Goal: Task Accomplishment & Management: Complete application form

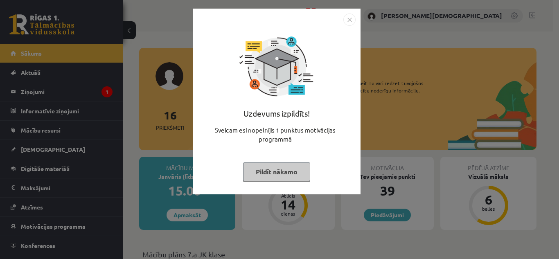
click at [345, 19] on img "Close" at bounding box center [350, 20] width 12 height 12
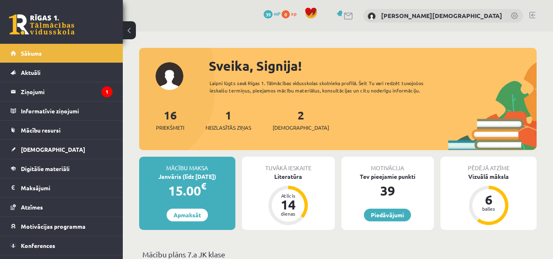
click at [278, 169] on div "Tuvākā ieskaite" at bounding box center [288, 165] width 93 height 16
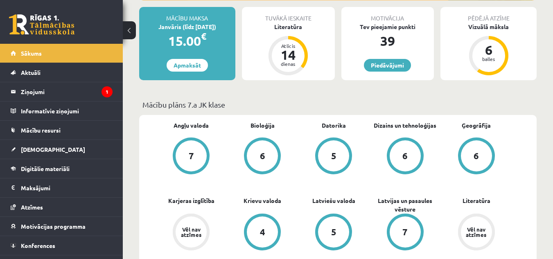
scroll to position [150, 0]
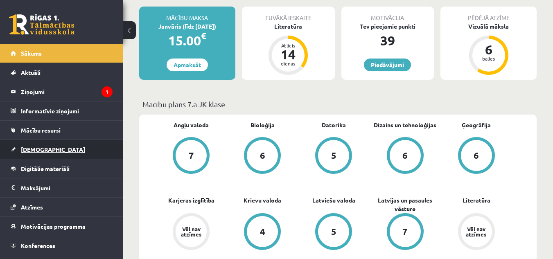
click at [36, 146] on span "[DEMOGRAPHIC_DATA]" at bounding box center [53, 149] width 64 height 7
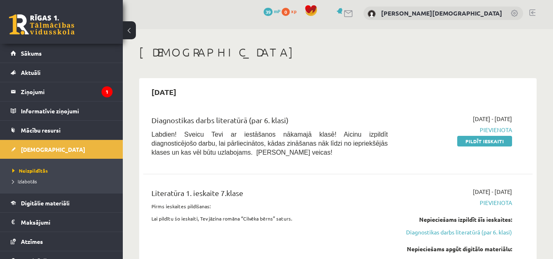
scroll to position [2, 0]
click at [486, 141] on link "Pildīt ieskaiti" at bounding box center [484, 141] width 55 height 11
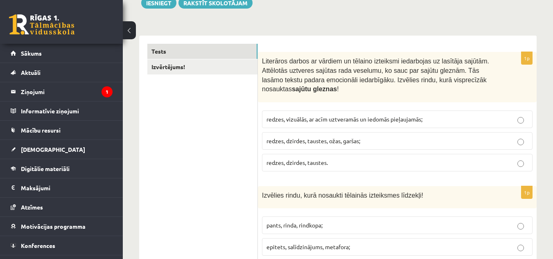
scroll to position [126, 0]
click at [349, 120] on span "redzes, vizuālās, ar acīm uztveramās un iedomās pieļaujamās;" at bounding box center [345, 118] width 156 height 7
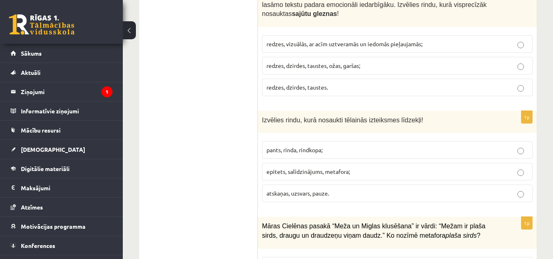
scroll to position [240, 0]
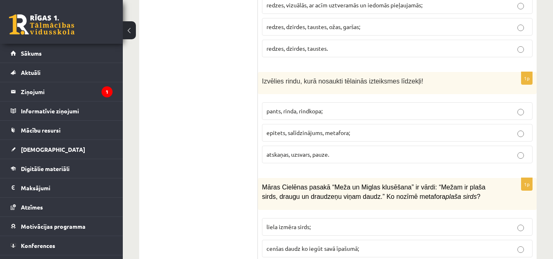
click at [308, 139] on label "epitets, salīdzinājums, metafora;" at bounding box center [397, 133] width 271 height 18
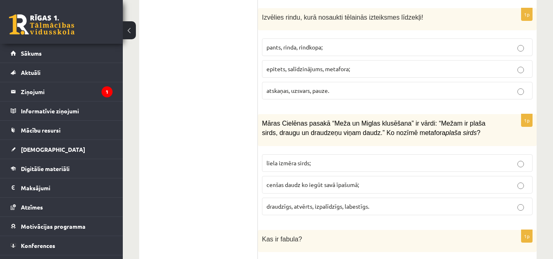
scroll to position [305, 0]
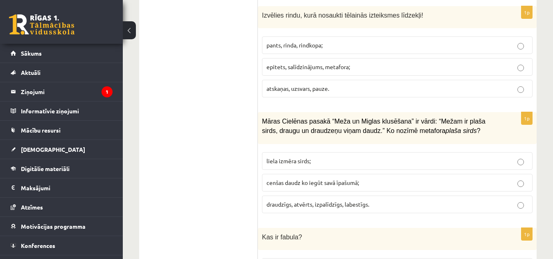
click at [341, 210] on label "draudzīgs, atvērts, izpalīdzīgs, labestīgs." at bounding box center [397, 205] width 271 height 18
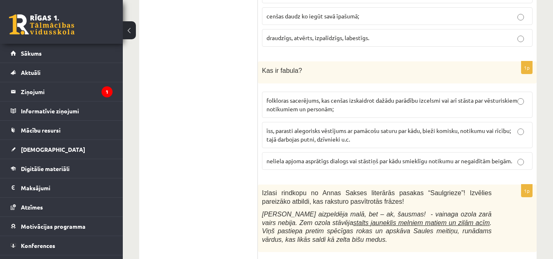
scroll to position [472, 0]
click at [338, 133] on span "īss, parasti alegorisks vēstījums ar pamācošu saturu par kādu, bieži komisku, n…" at bounding box center [389, 135] width 244 height 16
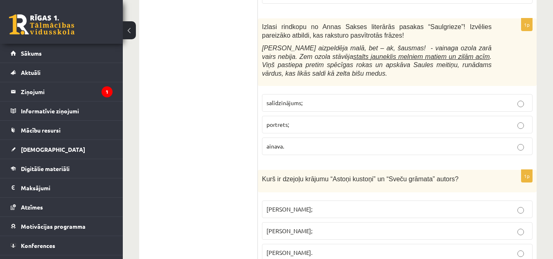
scroll to position [637, 0]
click at [333, 130] on p "portrets;" at bounding box center [398, 125] width 262 height 9
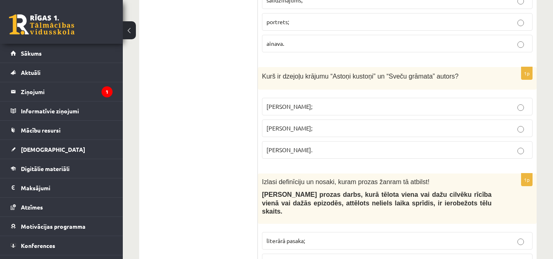
scroll to position [742, 0]
click at [328, 146] on p "Ojārs Vācietis." at bounding box center [398, 149] width 262 height 9
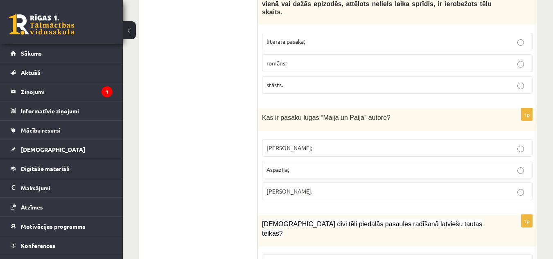
scroll to position [941, 0]
click at [328, 143] on p "Anna Brigadere;" at bounding box center [398, 147] width 262 height 9
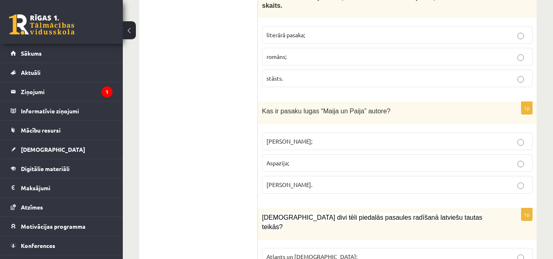
scroll to position [941, 0]
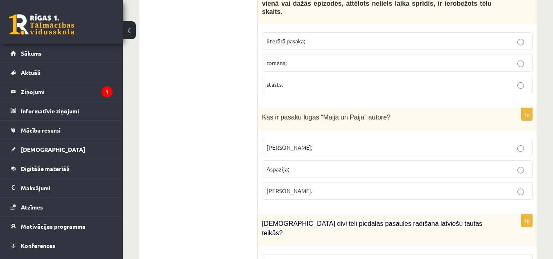
click at [307, 80] on p "stāsts." at bounding box center [398, 84] width 262 height 9
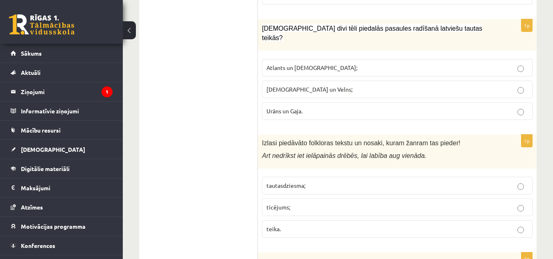
scroll to position [1137, 0]
click at [306, 85] on p "Dievs un Velns;" at bounding box center [398, 89] width 262 height 9
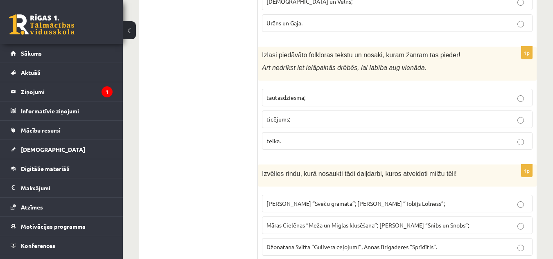
scroll to position [1226, 0]
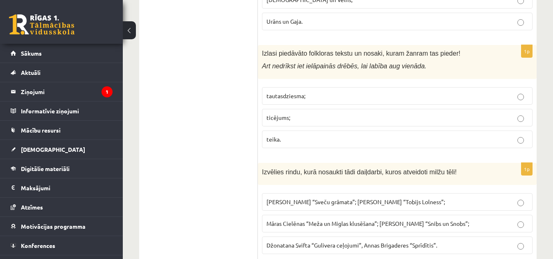
click at [308, 113] on p "ticējums;" at bounding box center [398, 117] width 262 height 9
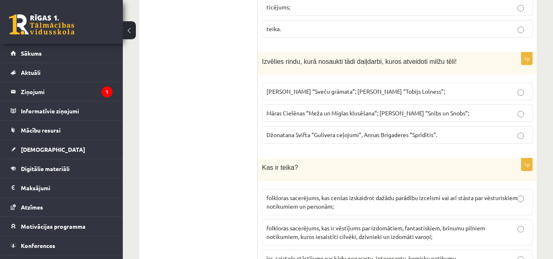
scroll to position [1337, 0]
click at [338, 130] on span "Džonatana Svifta “Gulivera ceļojumi”, Annas Brigaderes “Sprīdītis”." at bounding box center [352, 133] width 171 height 7
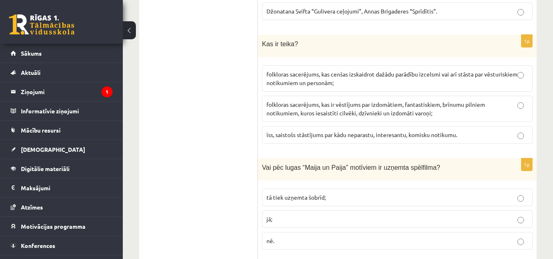
scroll to position [1462, 0]
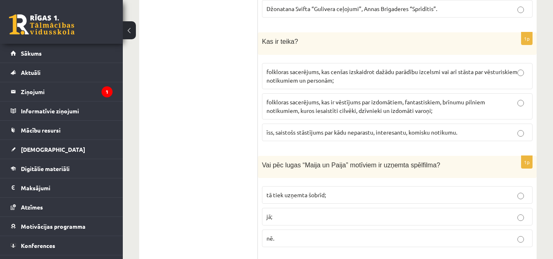
click at [350, 63] on label "folkloras sacerējums, kas cenšas izskaidrot dažādu parādību izcelsmi vai arī st…" at bounding box center [397, 76] width 271 height 26
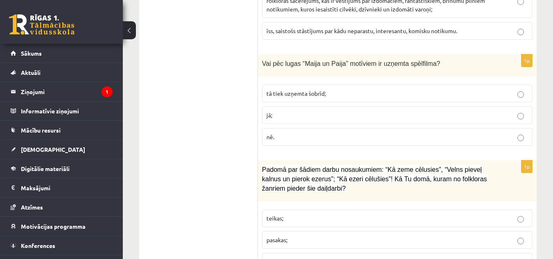
scroll to position [1564, 0]
click at [305, 106] on label "jā;" at bounding box center [397, 115] width 271 height 18
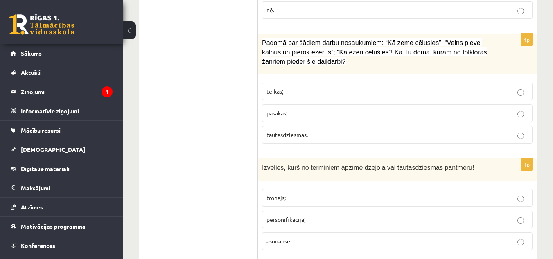
scroll to position [1691, 0]
click at [303, 108] on p "pasakas;" at bounding box center [398, 112] width 262 height 9
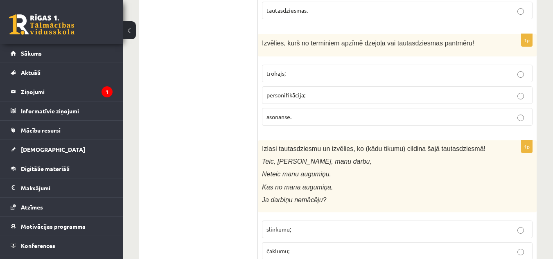
scroll to position [1816, 0]
click at [321, 69] on p "trohajs;" at bounding box center [398, 73] width 262 height 9
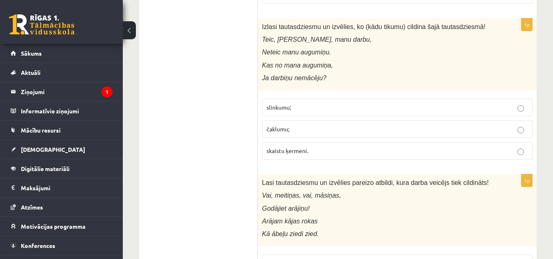
scroll to position [1938, 0]
click at [298, 147] on span "skaistu ķermeni." at bounding box center [288, 150] width 42 height 7
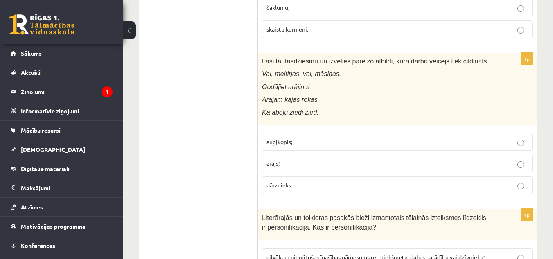
scroll to position [2059, 0]
click at [295, 159] on p "arājs;" at bounding box center [398, 163] width 262 height 9
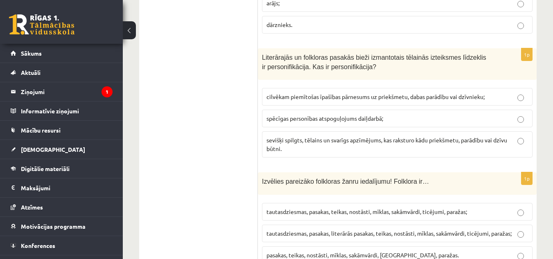
scroll to position [2222, 0]
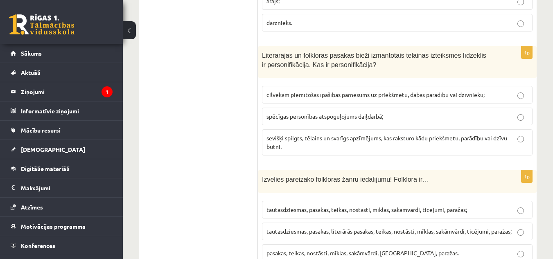
click at [347, 91] on span "cilvēkam piemītošas īpašības pārnesums uz priekšmetu, dabas parādību vai dzīvni…" at bounding box center [376, 94] width 218 height 7
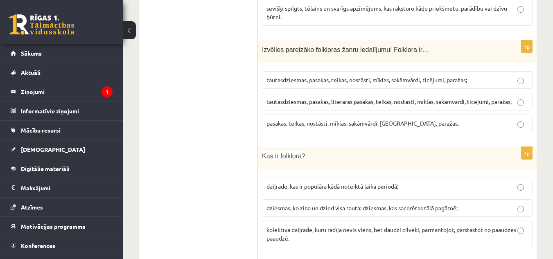
scroll to position [2352, 0]
click at [359, 71] on label "tautasdziesmas, pasakas, teikas, nostāsti, mīklas, sakāmvārdi, ticējumi, paraža…" at bounding box center [397, 80] width 271 height 18
click at [398, 97] on span "tautasdziesmas, pasakas, literārās pasakas, teikas, nostāsti, mīklas, sakāmvārd…" at bounding box center [389, 100] width 245 height 7
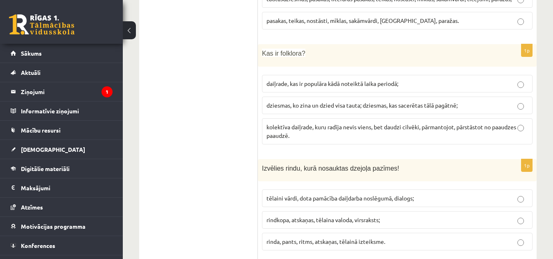
scroll to position [2456, 0]
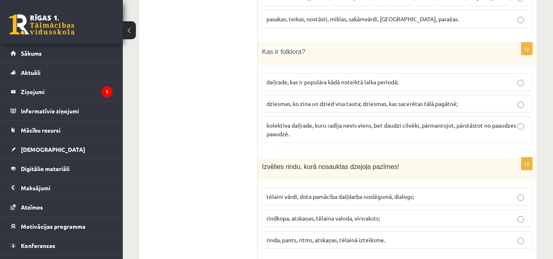
click at [375, 121] on p "kolektīva daiļrade, kuru radīja nevis viens, bet daudzi cilvēki, pārmantojot, p…" at bounding box center [398, 129] width 262 height 17
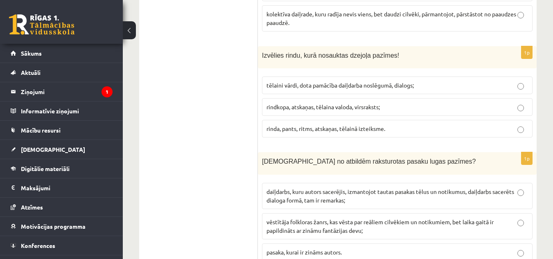
scroll to position [2568, 0]
click at [368, 124] on span "rinda, pants, ritms, atskaņas, tēlainā izteiksme." at bounding box center [326, 127] width 119 height 7
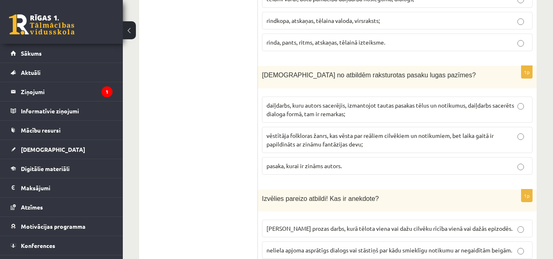
scroll to position [2654, 0]
click at [362, 101] on span "daiļdarbs, kuru autors sacerējis, izmantojot tautas pasakas tēlus un notikumus,…" at bounding box center [391, 109] width 248 height 16
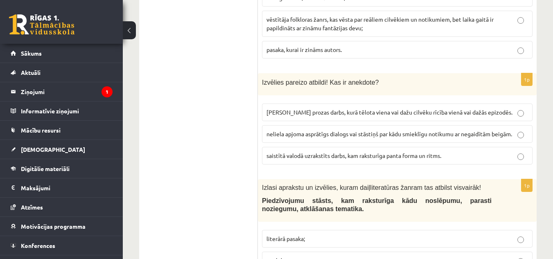
scroll to position [2770, 0]
click at [389, 130] on span "neliela apjoma asprātīgs dialogs vai stāstiņš par kādu smieklīgu notikumu ar ne…" at bounding box center [390, 133] width 246 height 7
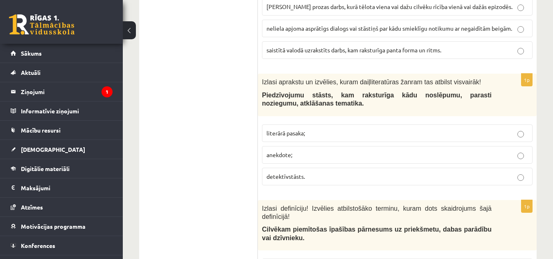
scroll to position [2908, 0]
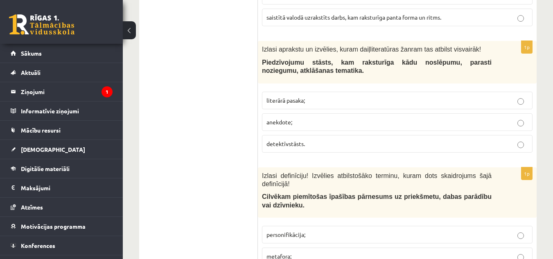
click at [323, 140] on p "detektīvstāsts." at bounding box center [398, 144] width 262 height 9
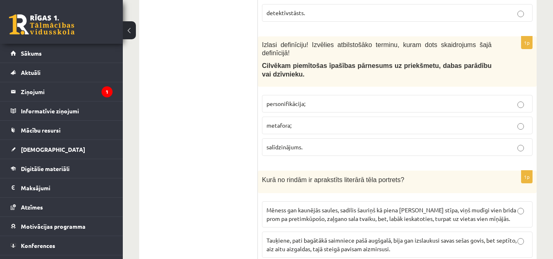
scroll to position [3040, 0]
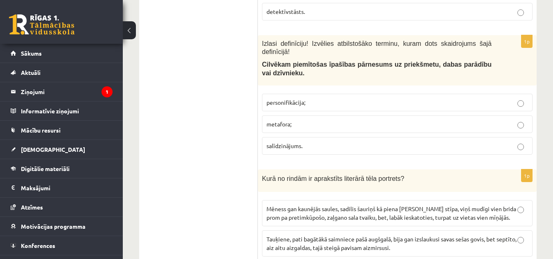
click at [294, 99] on span "personifikācija;" at bounding box center [286, 102] width 39 height 7
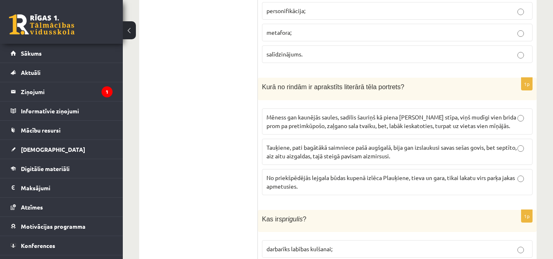
scroll to position [3133, 0]
click at [321, 113] on span "Mēness gan kaunējās saules, sadilis šauriņš kā piena kubliņa stīpa, viņš mudīgi…" at bounding box center [392, 121] width 250 height 16
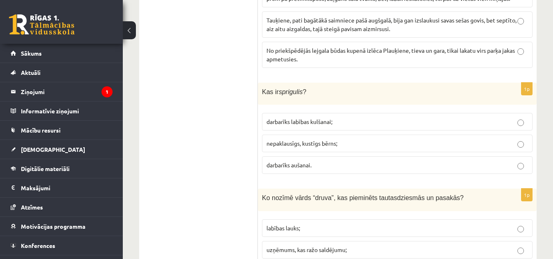
scroll to position [3260, 0]
click at [318, 113] on label "darbarīks labības kulšanai;" at bounding box center [397, 122] width 271 height 18
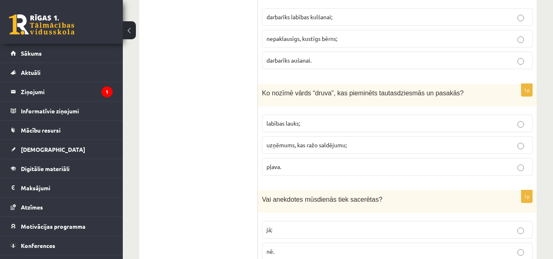
scroll to position [3365, 0]
click at [318, 114] on label "labības lauks;" at bounding box center [397, 123] width 271 height 18
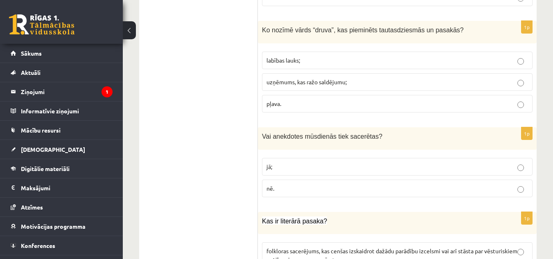
scroll to position [3429, 0]
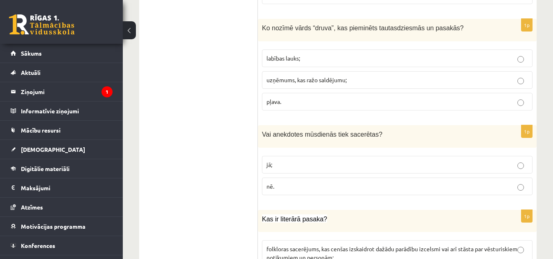
click at [277, 156] on label "jā;" at bounding box center [397, 165] width 271 height 18
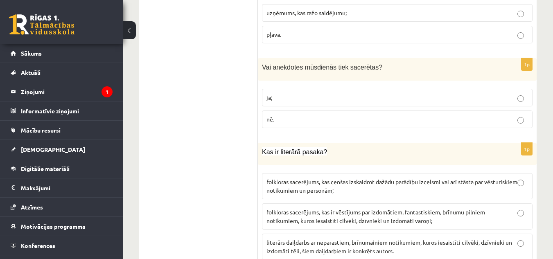
scroll to position [3503, 0]
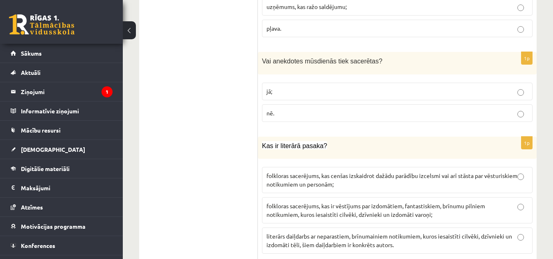
click at [343, 233] on span "literārs daiļdarbs ar neparastiem, brīnumainiem notikumiem, kuros iesaistīti ci…" at bounding box center [390, 241] width 246 height 16
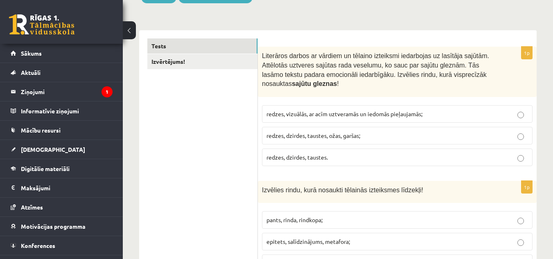
scroll to position [0, 0]
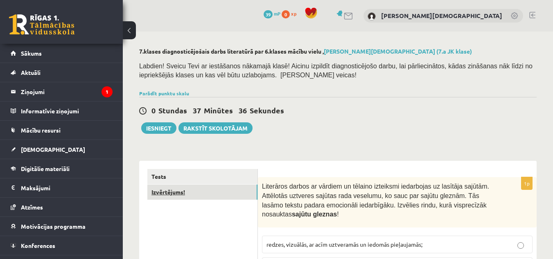
click at [167, 194] on link "Izvērtējums!" at bounding box center [202, 192] width 110 height 15
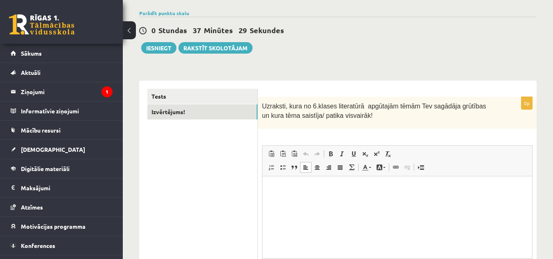
click at [298, 180] on html at bounding box center [397, 188] width 270 height 25
click at [158, 49] on button "Iesniegt" at bounding box center [158, 47] width 35 height 11
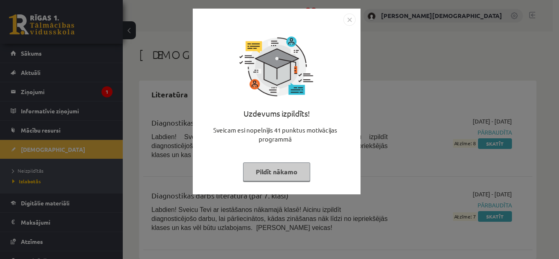
click at [348, 22] on img "Close" at bounding box center [350, 20] width 12 height 12
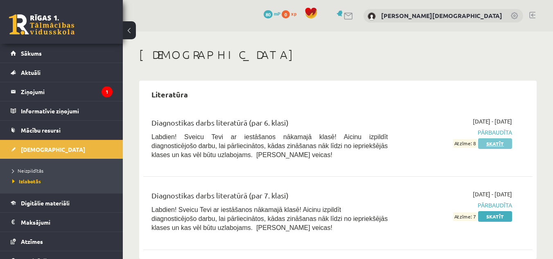
click at [490, 145] on link "Skatīt" at bounding box center [495, 143] width 34 height 11
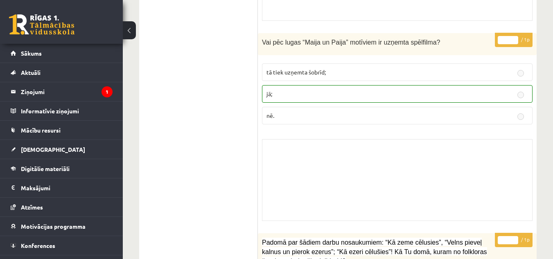
scroll to position [2648, 0]
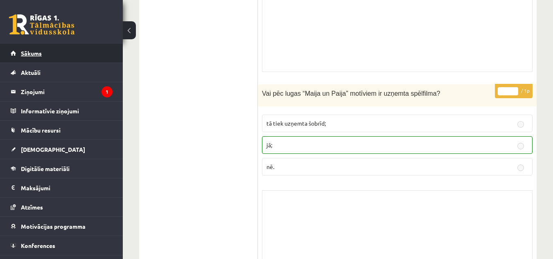
click at [18, 57] on link "Sākums" at bounding box center [62, 53] width 102 height 19
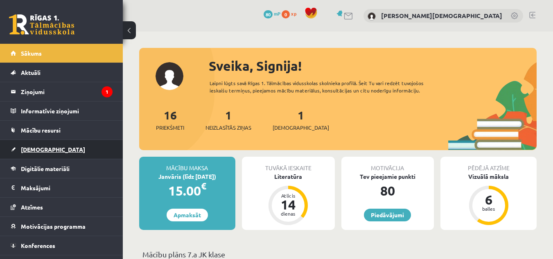
click at [41, 148] on span "[DEMOGRAPHIC_DATA]" at bounding box center [53, 149] width 64 height 7
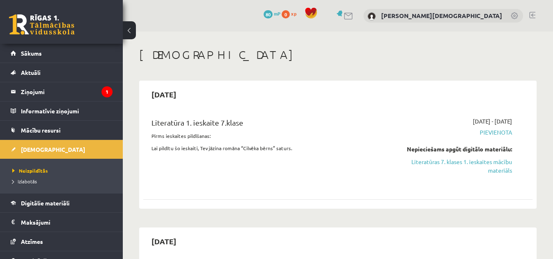
click at [533, 15] on link at bounding box center [532, 15] width 6 height 7
